Goal: Task Accomplishment & Management: Use online tool/utility

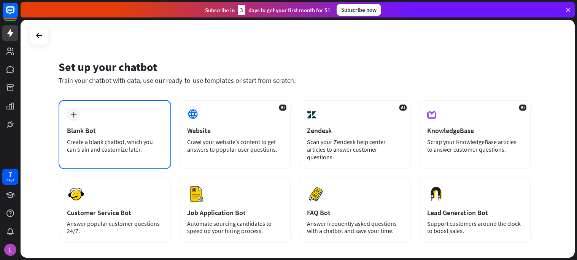
click at [116, 121] on div "plus Blank Bot Create a blank chatbot, which you can train and customize later." at bounding box center [115, 134] width 113 height 69
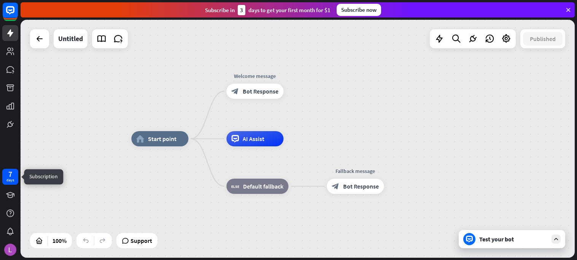
click at [13, 176] on div "7 days" at bounding box center [10, 177] width 8 height 12
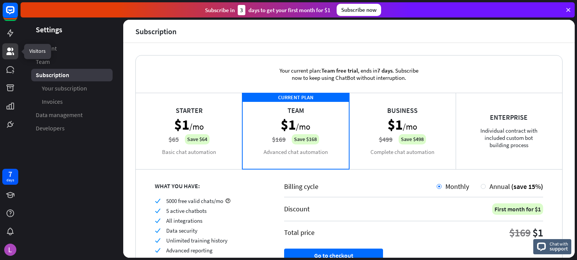
click at [11, 50] on icon at bounding box center [10, 52] width 8 height 8
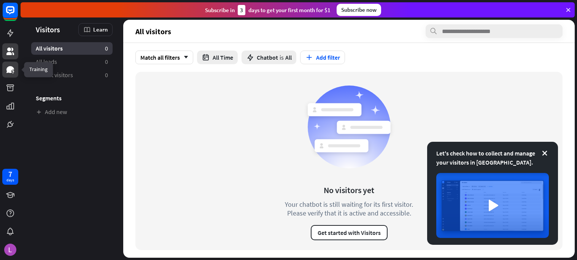
click at [14, 71] on icon at bounding box center [10, 69] width 9 height 9
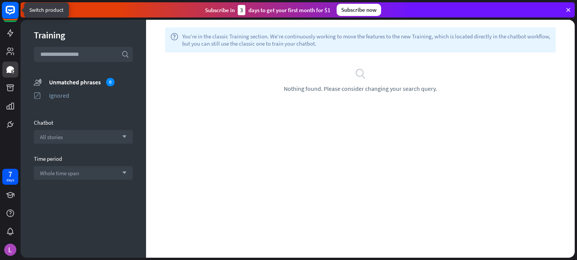
click at [3, 9] on rect at bounding box center [10, 10] width 17 height 17
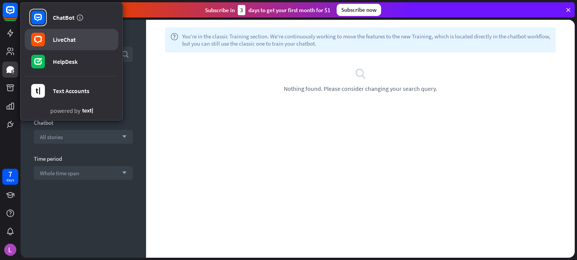
click at [64, 37] on div "LiveChat" at bounding box center [64, 40] width 23 height 8
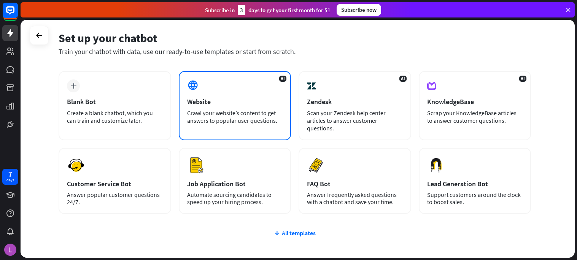
scroll to position [29, 0]
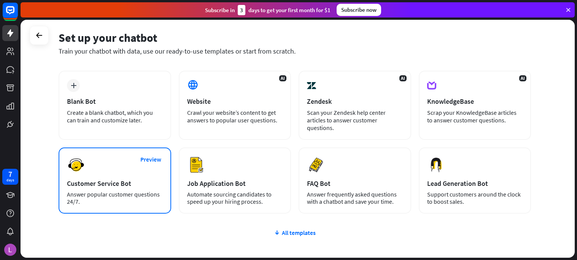
click at [88, 179] on div "Customer Service Bot" at bounding box center [115, 183] width 96 height 9
